Goal: Complete application form

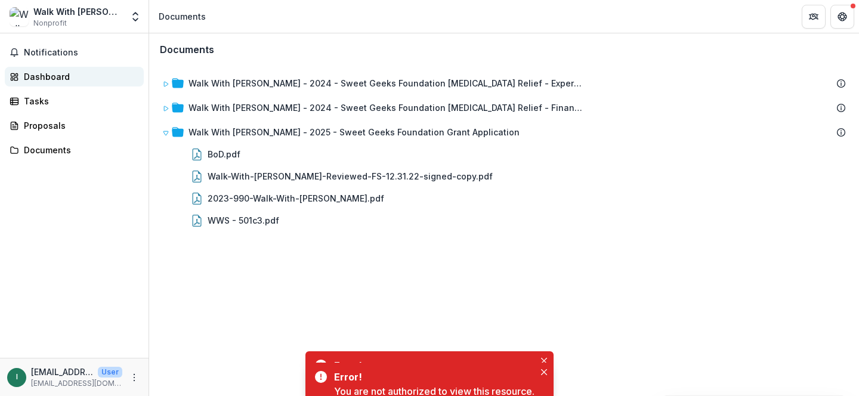
click at [35, 73] on div "Dashboard" at bounding box center [79, 76] width 110 height 13
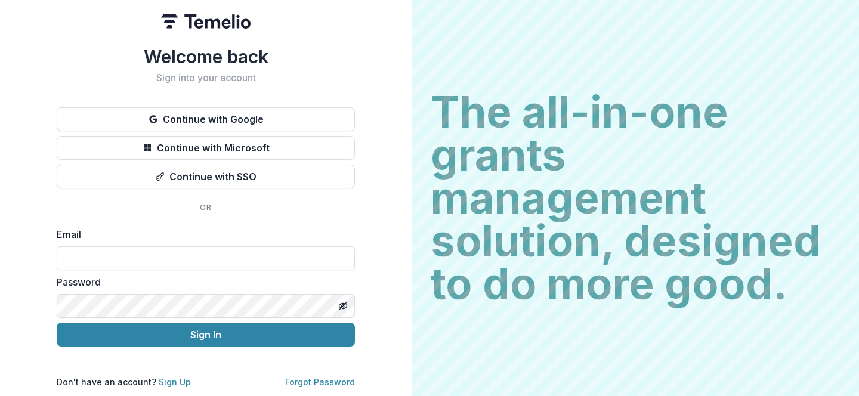
click at [221, 275] on label "Password" at bounding box center [202, 282] width 291 height 14
click at [222, 253] on input at bounding box center [206, 258] width 298 height 24
type input "**********"
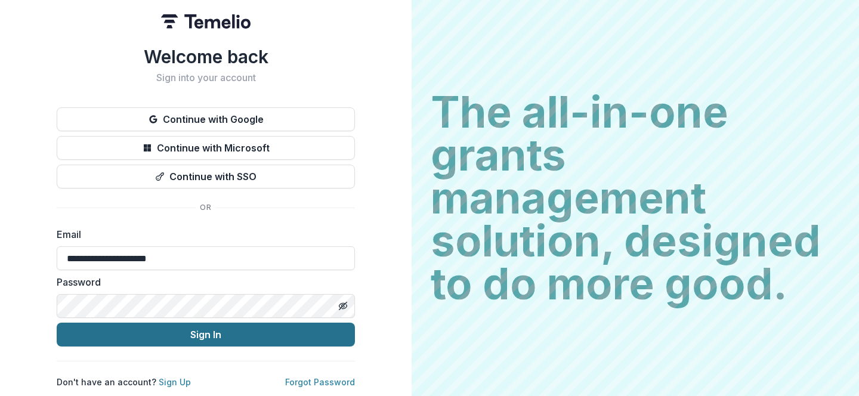
click at [185, 329] on button "Sign In" at bounding box center [206, 335] width 298 height 24
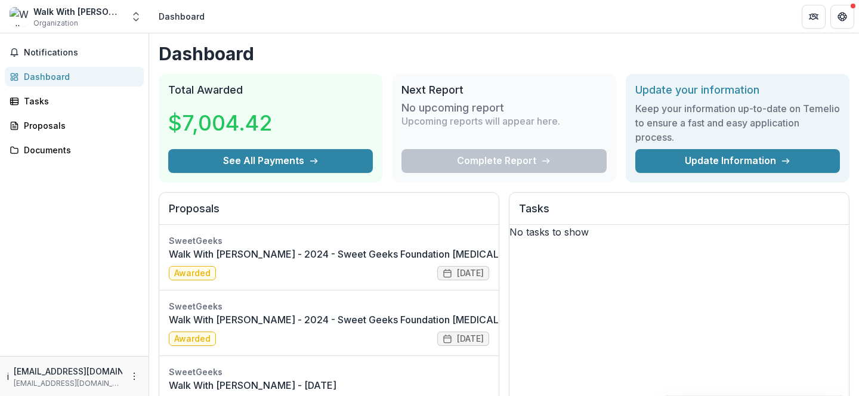
click at [51, 79] on div "Dashboard" at bounding box center [79, 76] width 110 height 13
click at [56, 119] on div "Proposals" at bounding box center [79, 125] width 110 height 13
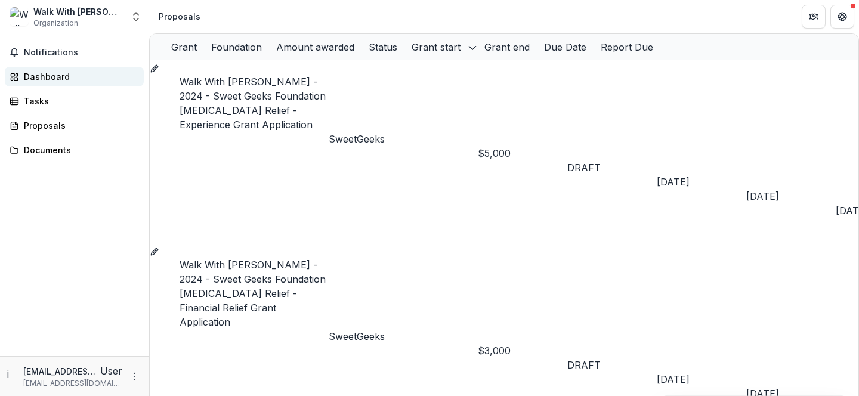
click at [38, 78] on div "Dashboard" at bounding box center [79, 76] width 110 height 13
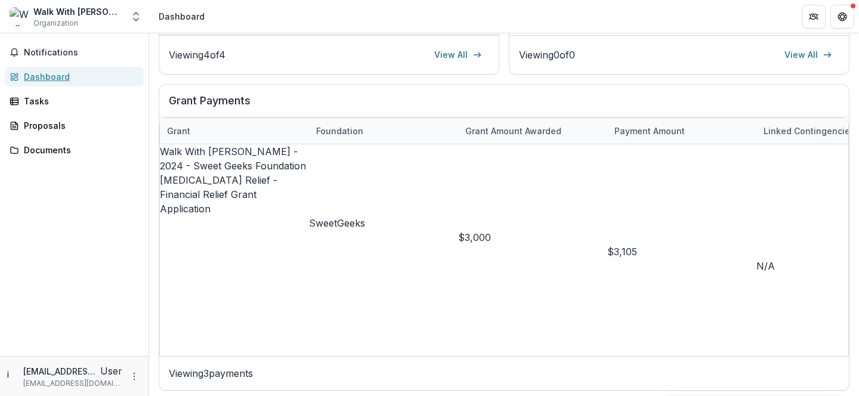
scroll to position [433, 0]
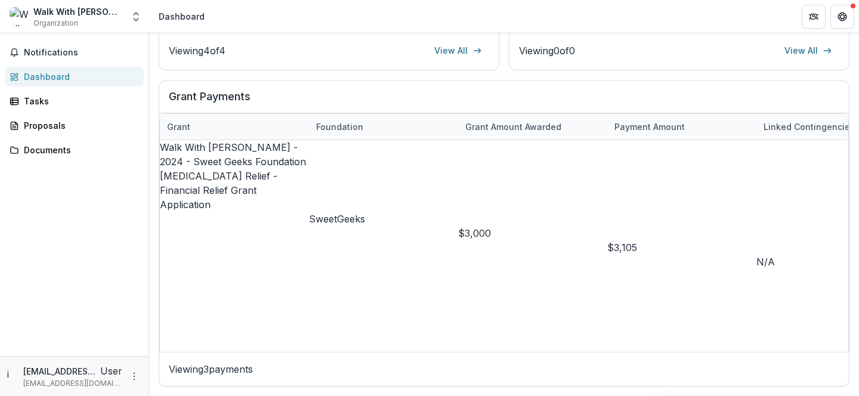
click at [52, 136] on div "Notifications Dashboard Tasks Proposals Documents" at bounding box center [74, 194] width 149 height 323
click at [51, 126] on div "Proposals" at bounding box center [79, 125] width 110 height 13
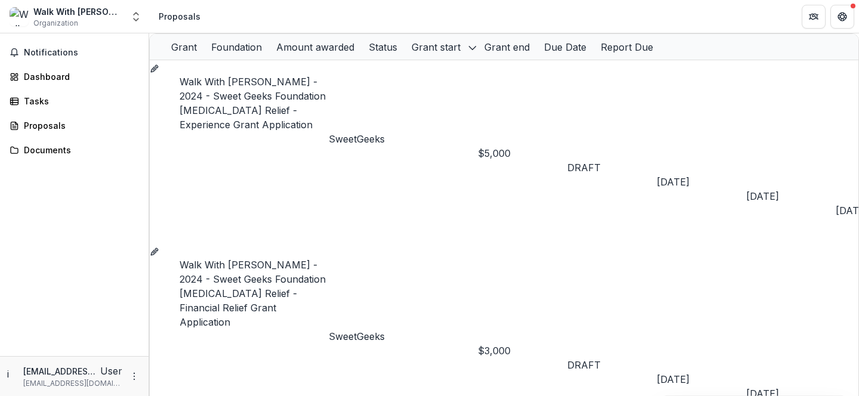
click at [51, 13] on div "Walk With Sally" at bounding box center [77, 11] width 89 height 13
click at [156, 72] on icon "Grant ba40a721-30ef-4f2e-9c4a-f8a0f0f9866c" at bounding box center [153, 69] width 5 height 5
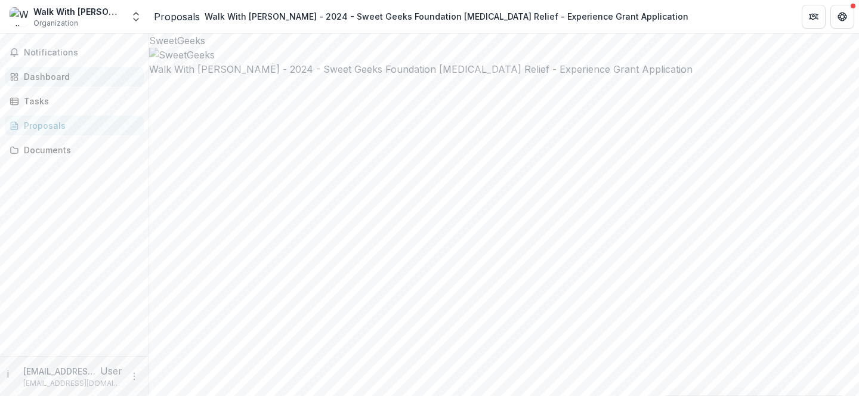
click at [33, 71] on div "Dashboard" at bounding box center [79, 76] width 110 height 13
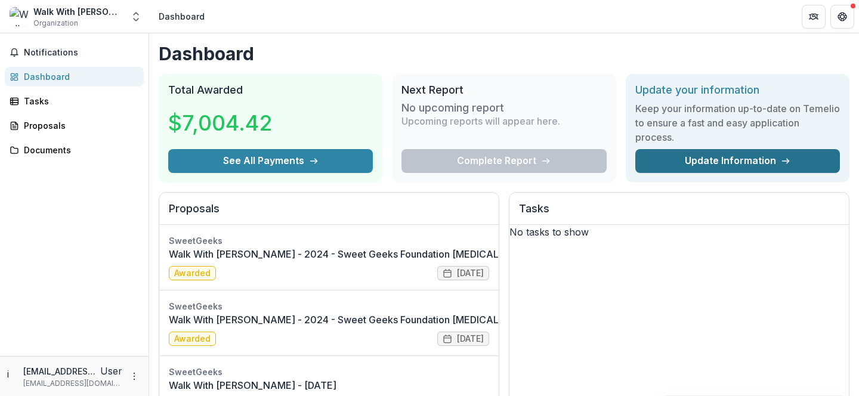
click at [765, 166] on link "Update Information" at bounding box center [737, 161] width 205 height 24
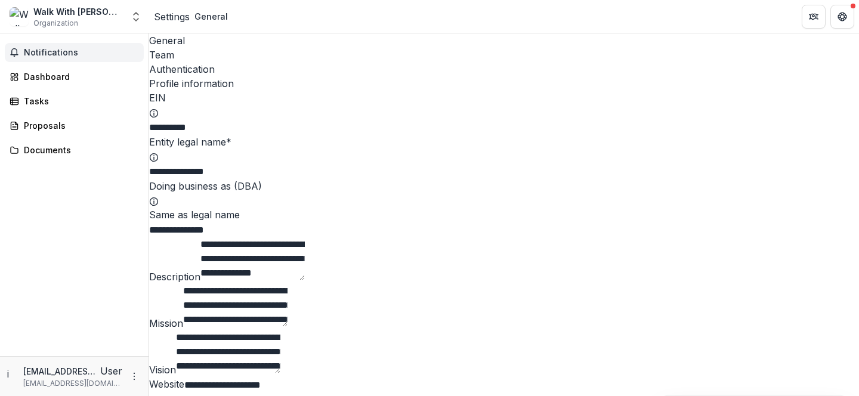
click at [48, 55] on span "Notifications" at bounding box center [81, 53] width 115 height 10
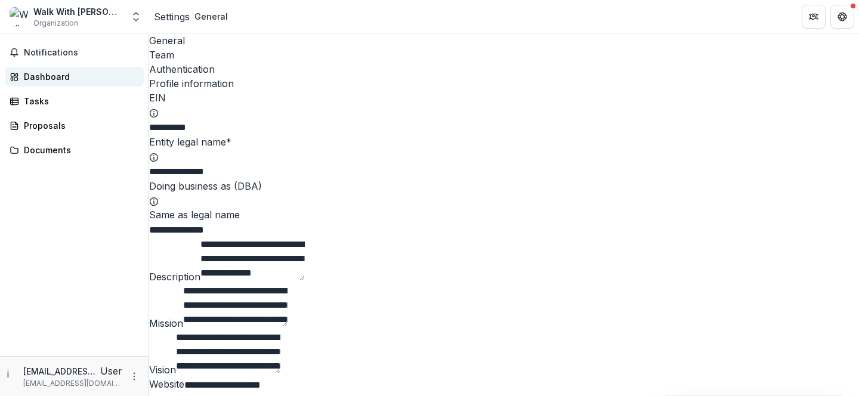
click at [67, 82] on div "Dashboard" at bounding box center [79, 76] width 110 height 13
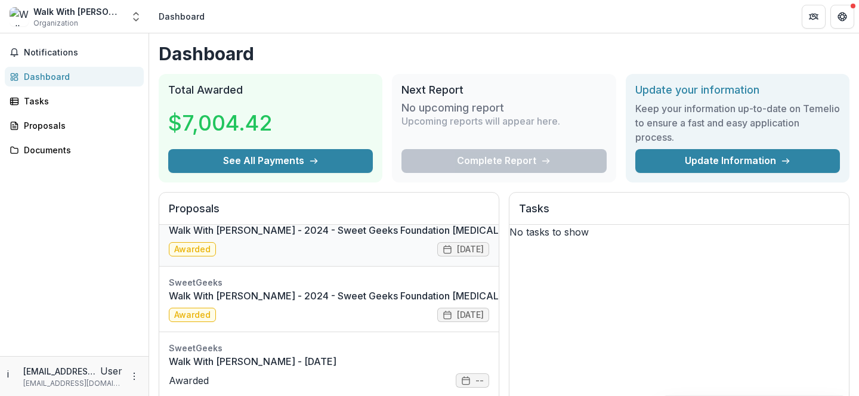
scroll to position [42, 0]
click at [509, 158] on div "Complete Report" at bounding box center [504, 161] width 205 height 24
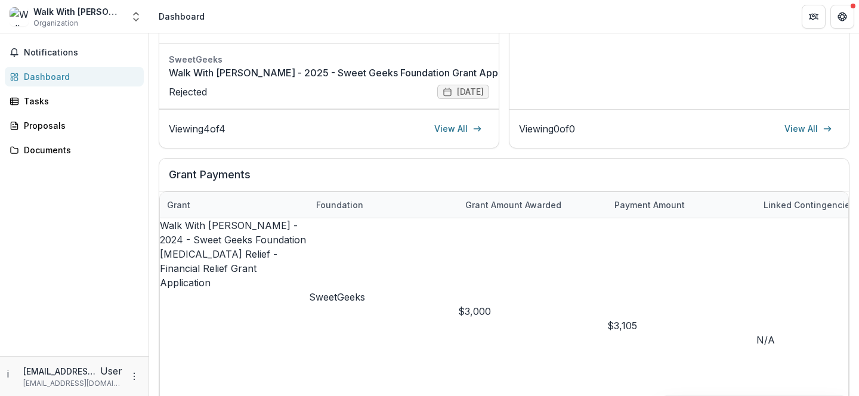
scroll to position [433, 0]
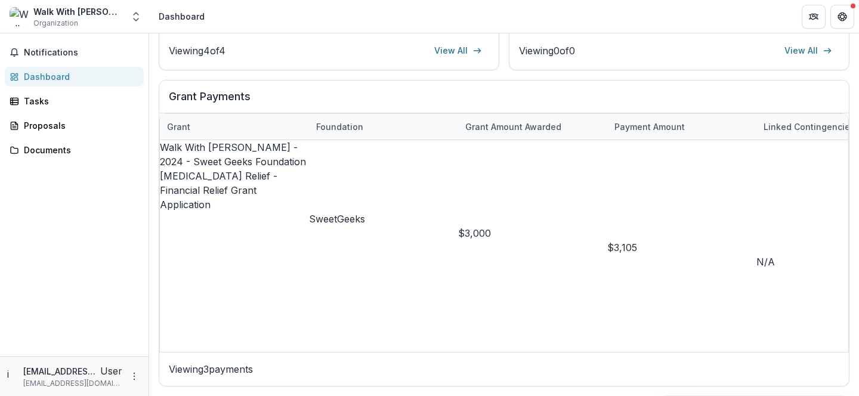
click at [198, 368] on p "Viewing 3 payments" at bounding box center [504, 369] width 671 height 14
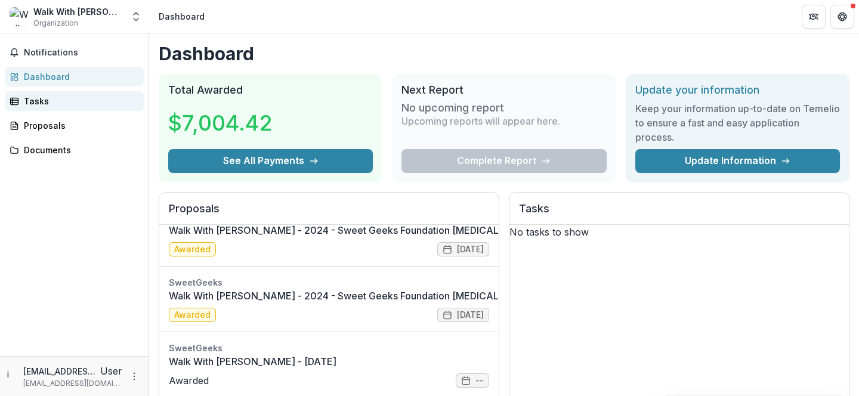
click at [50, 101] on div "Tasks" at bounding box center [79, 101] width 110 height 13
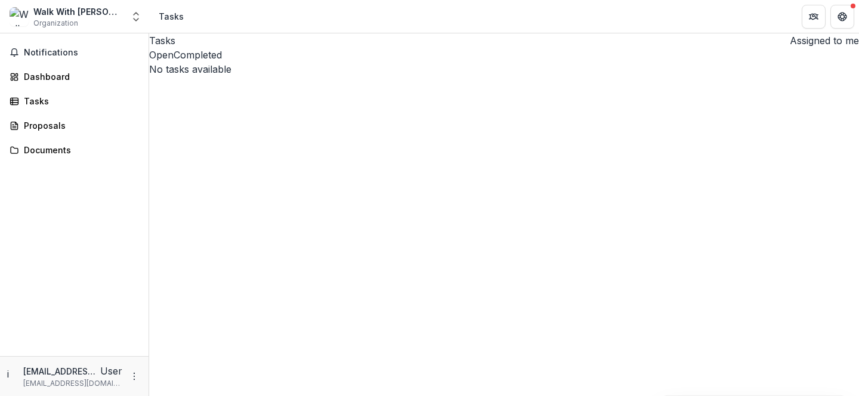
click at [174, 62] on button "Open" at bounding box center [161, 55] width 24 height 14
click at [785, 44] on span "button" at bounding box center [785, 44] width 0 height 0
click at [64, 116] on link "Proposals" at bounding box center [74, 126] width 139 height 20
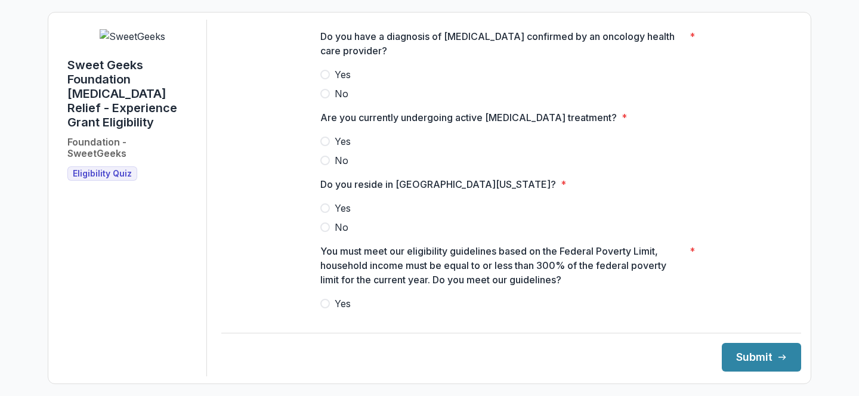
click at [327, 98] on span at bounding box center [325, 94] width 10 height 10
click at [322, 146] on span at bounding box center [325, 142] width 10 height 10
click at [323, 213] on span at bounding box center [325, 208] width 10 height 10
click at [322, 168] on label "No" at bounding box center [511, 160] width 382 height 14
click at [314, 316] on div "Do you have a diagnosis of cancer confirmed by an oncology health care provider…" at bounding box center [511, 273] width 401 height 506
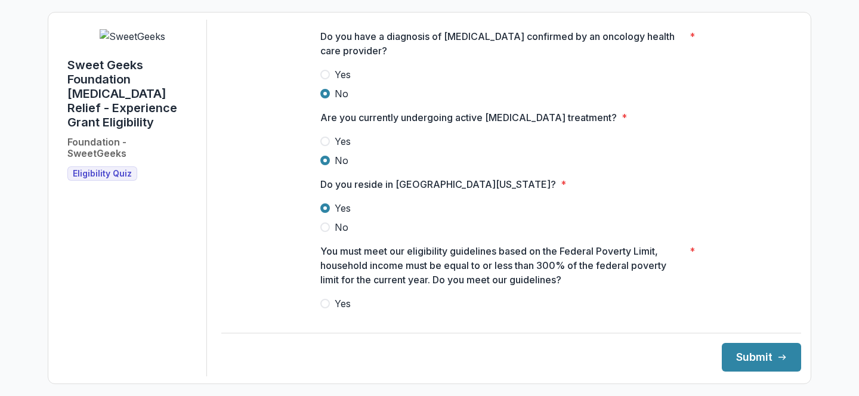
click at [320, 308] on span at bounding box center [325, 304] width 10 height 10
click at [763, 348] on button "Submit" at bounding box center [761, 357] width 79 height 29
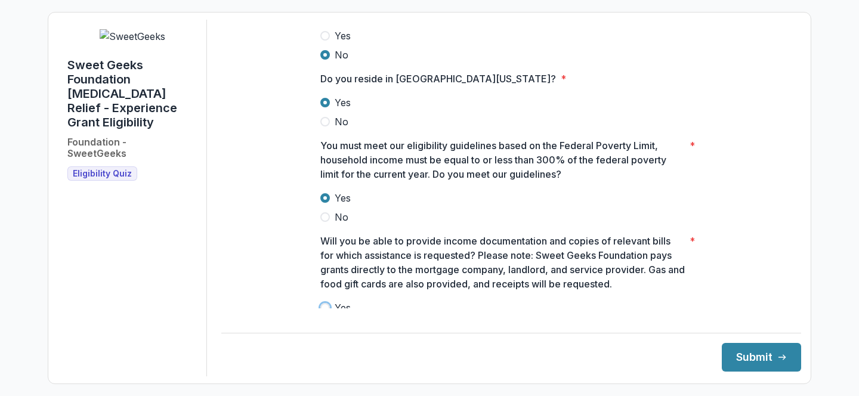
click at [320, 313] on span at bounding box center [325, 308] width 10 height 10
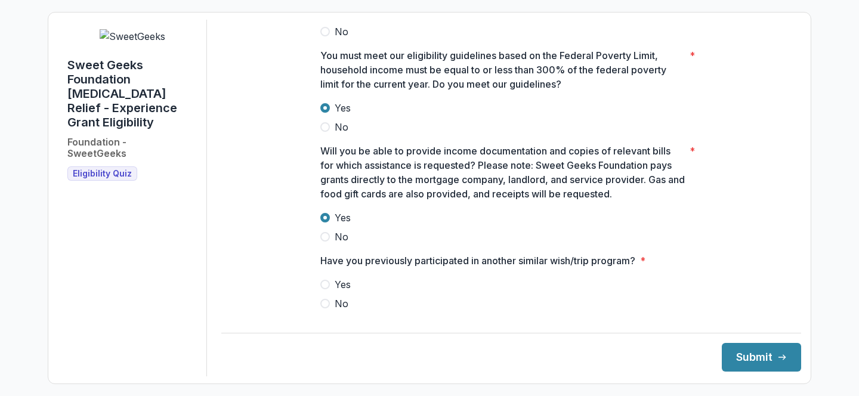
scroll to position [217, 0]
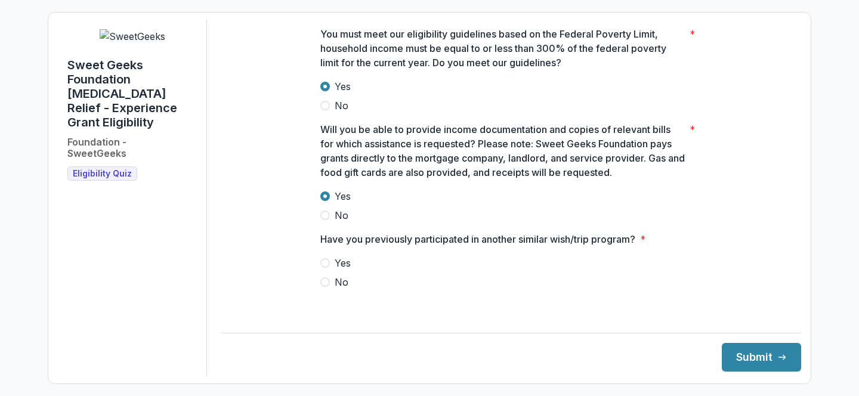
click at [326, 268] on span at bounding box center [325, 263] width 10 height 10
click at [321, 287] on span at bounding box center [325, 282] width 10 height 10
click at [762, 357] on button "Submit" at bounding box center [761, 357] width 79 height 29
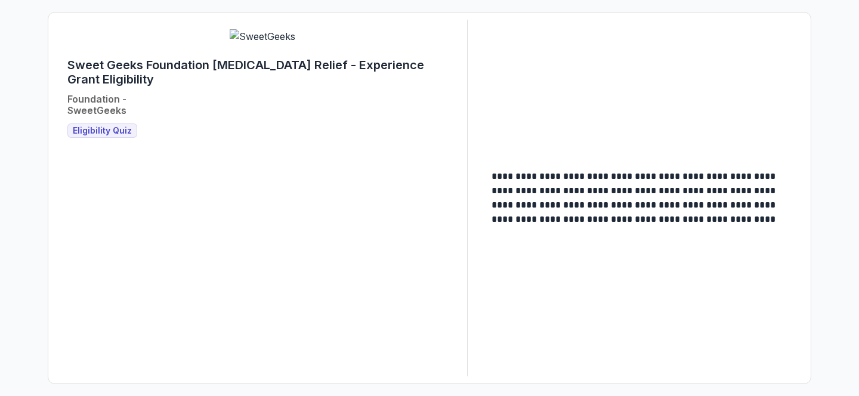
click at [114, 136] on span "Eligibility Quiz" at bounding box center [102, 131] width 59 height 10
click at [93, 136] on span "Eligibility Quiz" at bounding box center [102, 131] width 59 height 10
